Goal: Navigation & Orientation: Find specific page/section

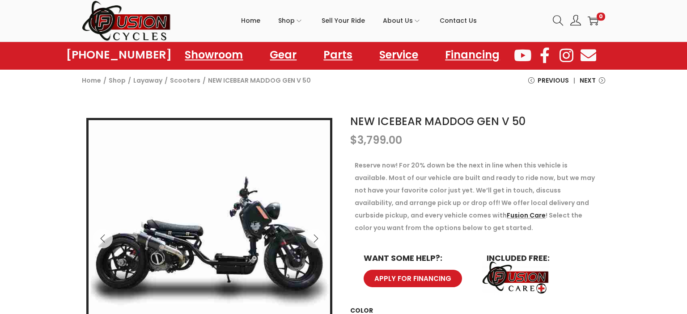
scroll to position [47, 0]
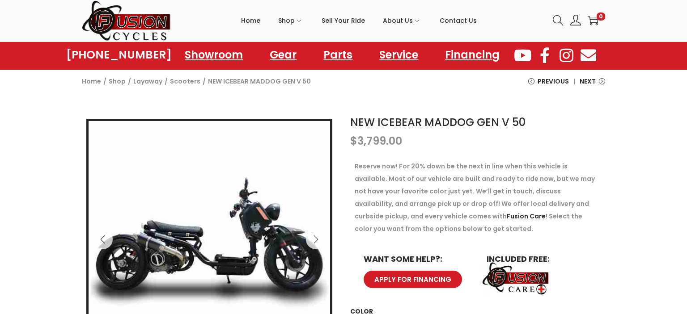
click at [134, 35] on img at bounding box center [126, 21] width 89 height 42
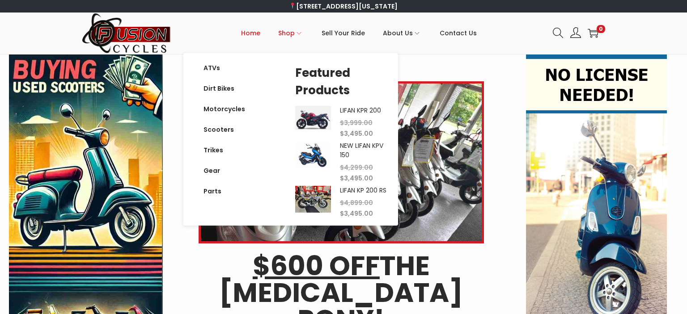
click at [291, 35] on span "Shop" at bounding box center [286, 33] width 17 height 22
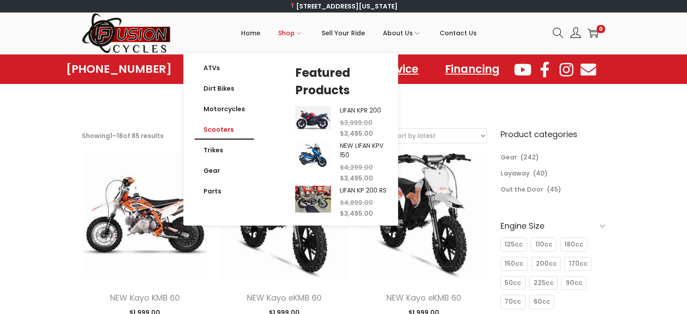
click at [222, 128] on link "Scooters" at bounding box center [224, 129] width 59 height 21
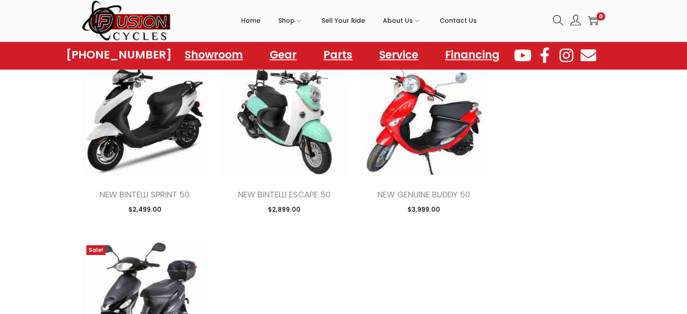
scroll to position [1039, 0]
